Goal: Information Seeking & Learning: Understand process/instructions

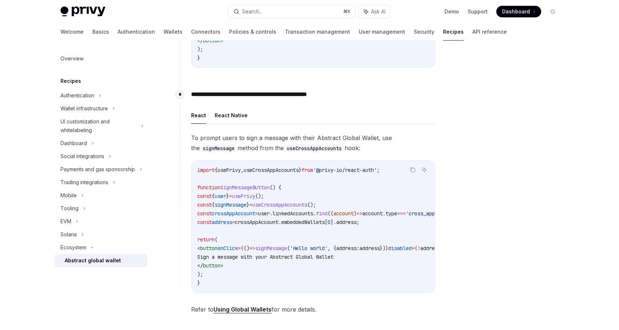
scroll to position [461, 0]
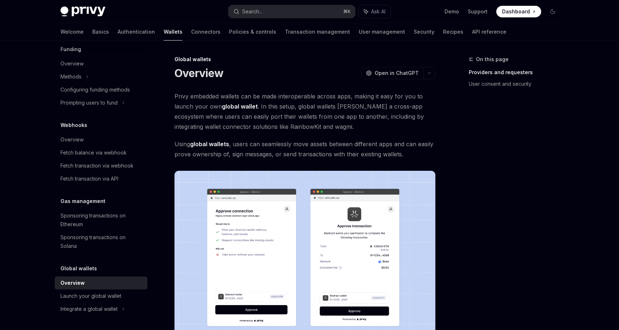
scroll to position [1, 0]
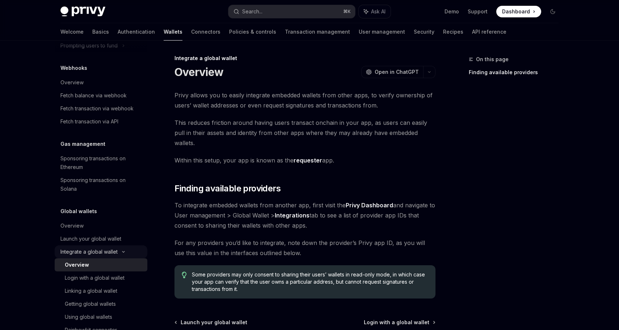
scroll to position [365, 0]
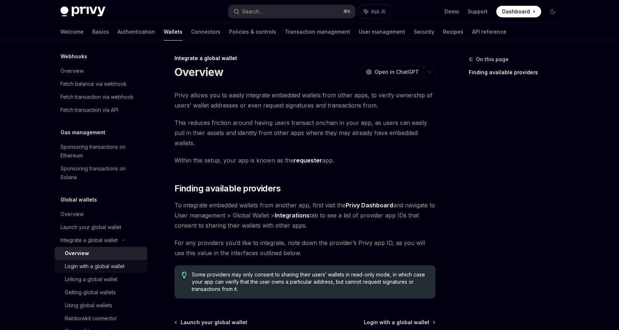
click at [95, 268] on div "Login with a global wallet" at bounding box center [95, 266] width 60 height 9
type textarea "*"
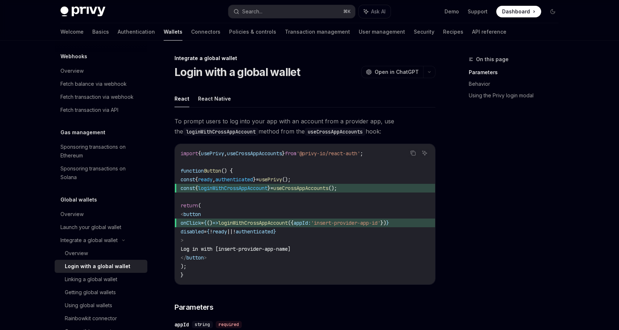
click at [329, 188] on span "useCrossAppAccounts" at bounding box center [300, 188] width 55 height 7
copy span "useCrossAppAccounts"
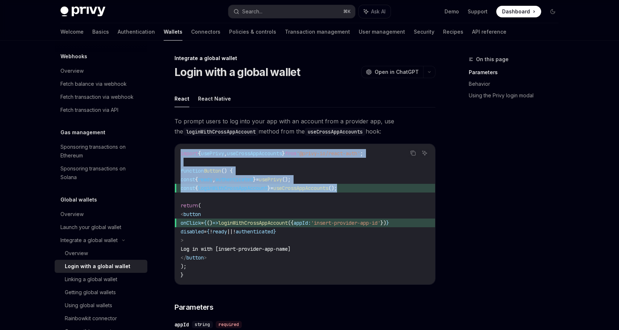
drag, startPoint x: 372, startPoint y: 187, endPoint x: 165, endPoint y: 152, distance: 209.7
copy code "import { usePrivy , useCrossAppAccounts } from '@privy-io/react-auth' ; functio…"
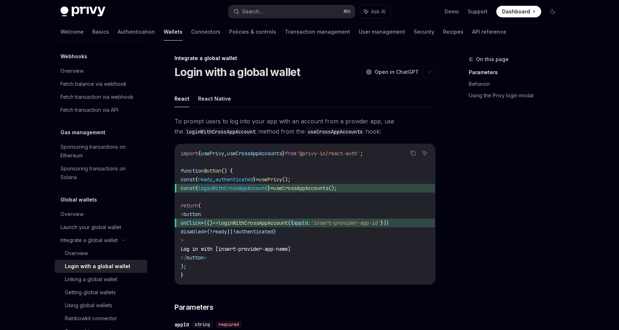
click at [251, 181] on span "authenticated" at bounding box center [235, 179] width 38 height 7
